Goal: Task Accomplishment & Management: Manage account settings

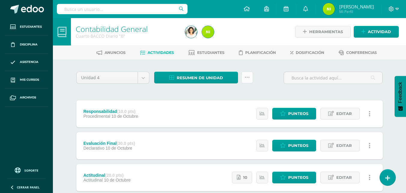
click at [245, 81] on link at bounding box center [248, 78] width 12 height 12
click at [222, 54] on span "Estudiantes" at bounding box center [210, 52] width 27 height 5
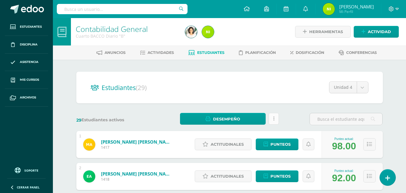
click at [273, 115] on link at bounding box center [274, 119] width 10 height 12
drag, startPoint x: 243, startPoint y: 119, endPoint x: 226, endPoint y: 119, distance: 16.8
click at [226, 119] on span "Desempeño" at bounding box center [226, 118] width 27 height 11
click at [227, 100] on link "Descargar como PDF" at bounding box center [223, 98] width 64 height 9
click at [210, 117] on icon at bounding box center [208, 118] width 5 height 5
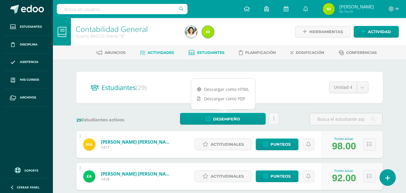
click at [152, 52] on span "Actividades" at bounding box center [161, 52] width 26 height 5
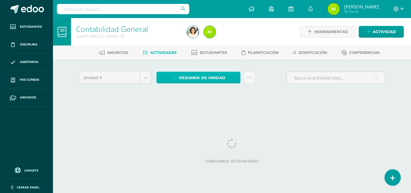
click at [176, 79] on icon at bounding box center [173, 77] width 5 height 5
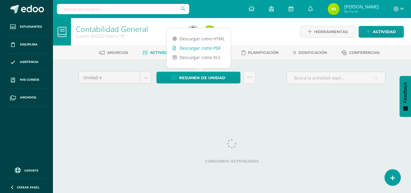
click at [198, 49] on link "Descargar como PDF" at bounding box center [199, 47] width 64 height 9
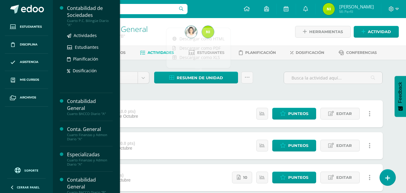
click at [78, 11] on div "Contabilidad de Sociedades" at bounding box center [90, 12] width 46 height 14
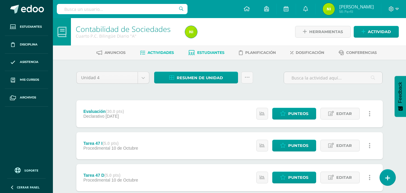
click at [201, 52] on span "Estudiantes" at bounding box center [210, 52] width 27 height 5
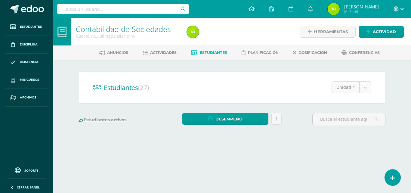
click at [369, 87] on body "Estudiantes Disciplina Asistencia Mis cursos Archivos Soporte Ayuda Reportar un…" at bounding box center [205, 71] width 411 height 143
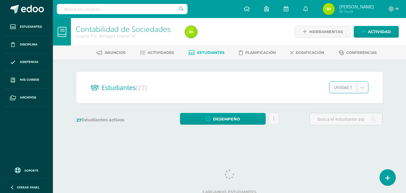
select select "/dashboard/teacher/section/1967/students/?unit=68909"
click at [156, 54] on span "Actividades" at bounding box center [161, 52] width 26 height 5
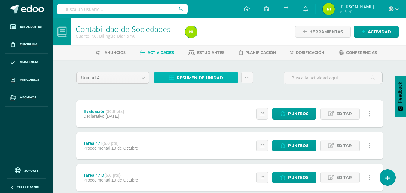
click at [217, 79] on span "Resumen de unidad" at bounding box center [200, 77] width 46 height 11
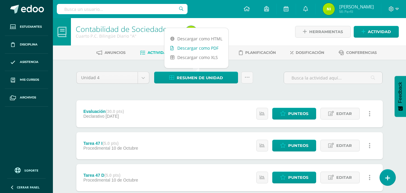
click at [203, 48] on link "Descargar como PDF" at bounding box center [197, 47] width 64 height 9
click at [244, 35] on div at bounding box center [239, 31] width 112 height 27
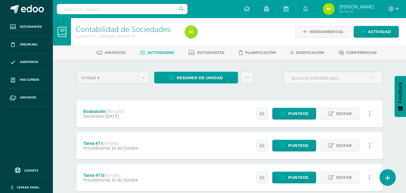
drag, startPoint x: 244, startPoint y: 35, endPoint x: 235, endPoint y: 34, distance: 9.3
click at [235, 34] on div at bounding box center [239, 31] width 112 height 27
click at [250, 78] on link at bounding box center [248, 78] width 12 height 12
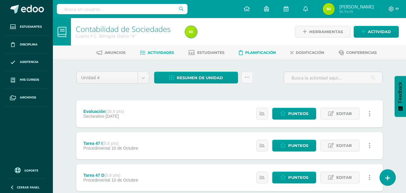
click at [267, 53] on span "Planificación" at bounding box center [260, 52] width 31 height 5
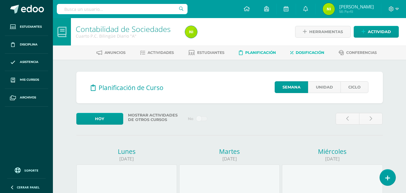
click at [306, 52] on span "Dosificación" at bounding box center [310, 52] width 29 height 5
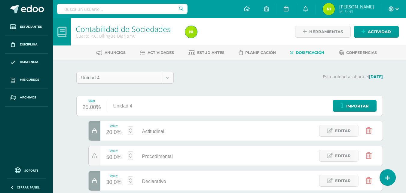
click at [167, 77] on body "Estudiantes Disciplina Asistencia Mis cursos Archivos Soporte Ayuda Reportar un…" at bounding box center [203, 122] width 406 height 245
select select "Unidad 3"
